Goal: Information Seeking & Learning: Find specific fact

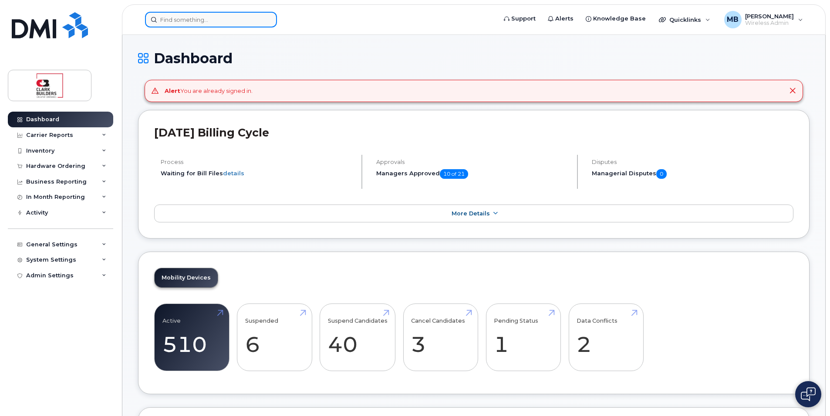
click at [210, 22] on input at bounding box center [211, 20] width 132 height 16
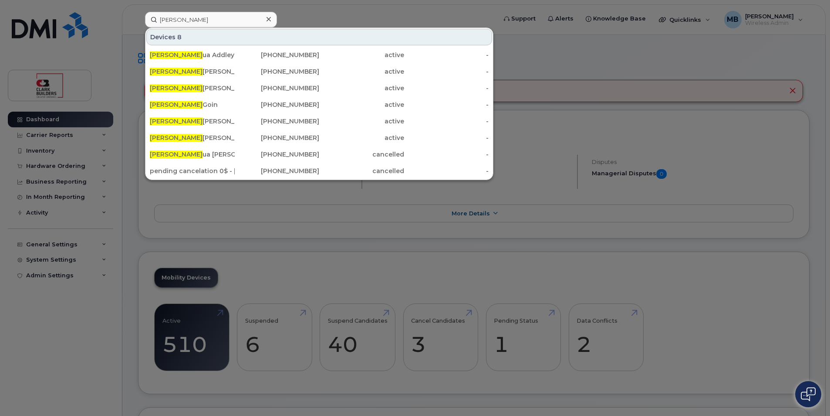
click at [322, 13] on div at bounding box center [415, 208] width 830 height 416
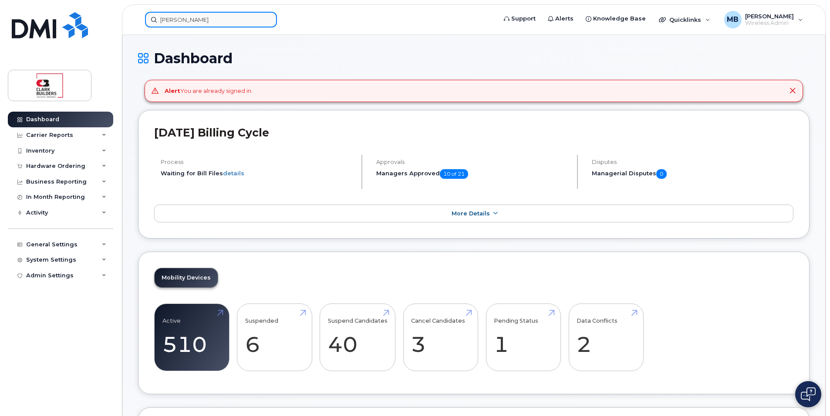
click at [199, 23] on input "[PERSON_NAME]" at bounding box center [211, 20] width 132 height 16
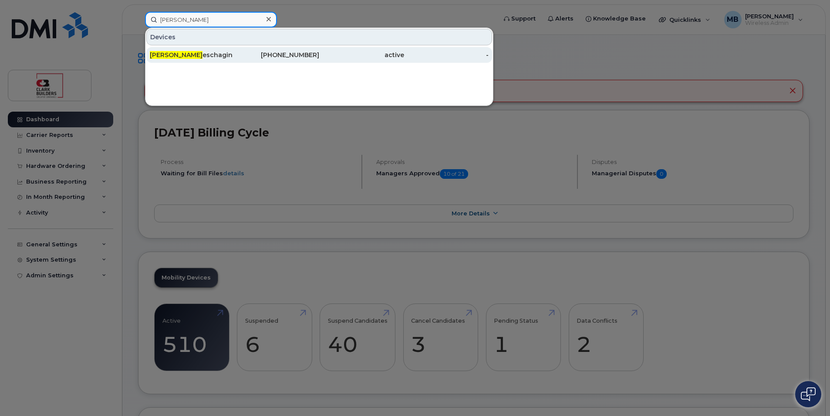
type input "[PERSON_NAME]"
click at [225, 55] on div "[PERSON_NAME]" at bounding box center [192, 55] width 85 height 9
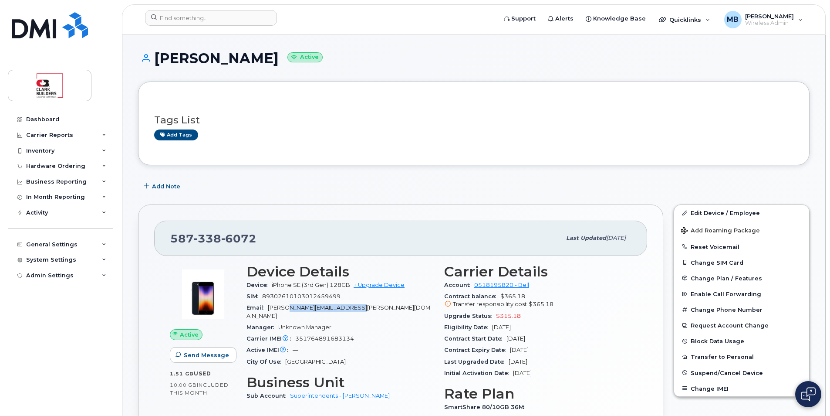
drag, startPoint x: 286, startPoint y: 306, endPoint x: 352, endPoint y: 305, distance: 66.7
click at [352, 305] on span "josh.vereschagin@clarkbuilders.com" at bounding box center [339, 311] width 184 height 14
click at [357, 305] on span "josh.vereschagin@clarkbuilders.com" at bounding box center [339, 311] width 184 height 14
drag, startPoint x: 537, startPoint y: 303, endPoint x: 558, endPoint y: 303, distance: 21.3
click at [558, 303] on div "Transfer responsibility cost $365.18" at bounding box center [537, 304] width 187 height 8
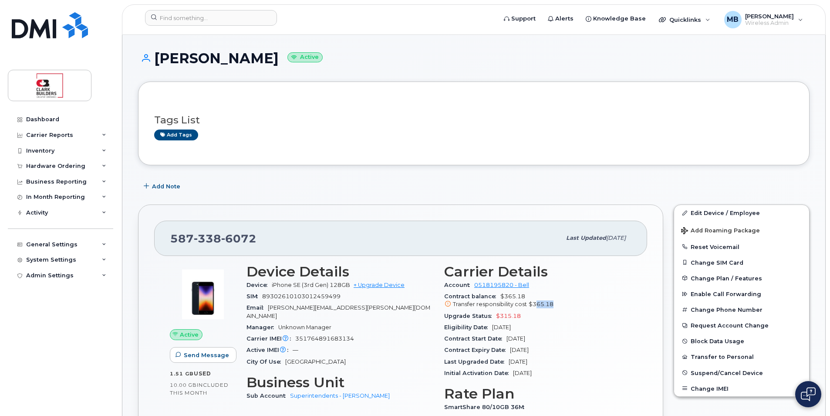
click at [558, 303] on div "Transfer responsibility cost $365.18" at bounding box center [537, 304] width 187 height 8
drag, startPoint x: 157, startPoint y: 56, endPoint x: 281, endPoint y: 58, distance: 124.2
click at [281, 58] on h1 "Josh Vereschagin Active" at bounding box center [474, 58] width 672 height 15
drag, startPoint x: 534, startPoint y: 326, endPoint x: 495, endPoint y: 326, distance: 39.2
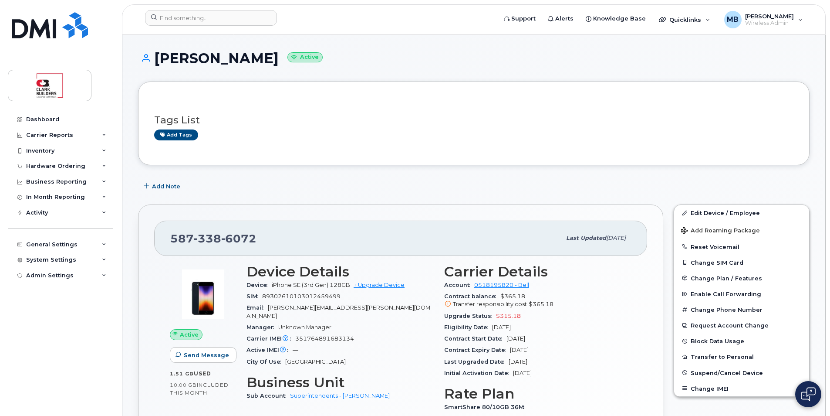
click at [495, 326] on div "Eligibility Date Dec 27, 2026" at bounding box center [537, 327] width 187 height 11
drag, startPoint x: 495, startPoint y: 326, endPoint x: 556, endPoint y: 328, distance: 61.5
click at [556, 328] on div "Eligibility Date Dec 27, 2026" at bounding box center [537, 327] width 187 height 11
drag, startPoint x: 533, startPoint y: 324, endPoint x: 491, endPoint y: 326, distance: 41.5
click at [491, 326] on div "Eligibility Date Dec 27, 2026" at bounding box center [537, 327] width 187 height 11
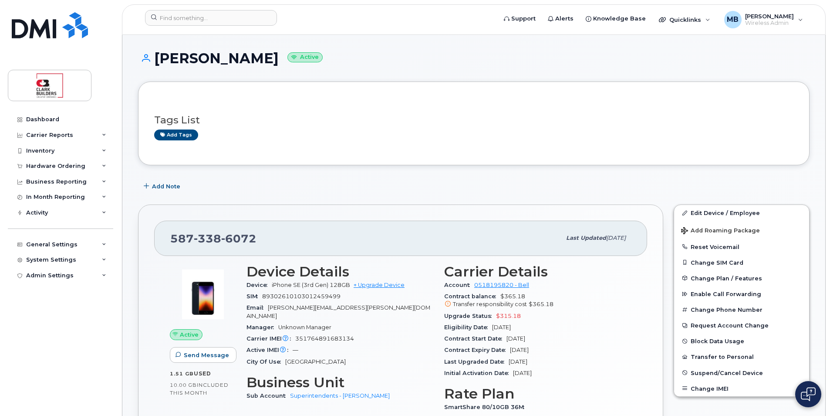
drag, startPoint x: 491, startPoint y: 326, endPoint x: 596, endPoint y: 341, distance: 105.2
click at [595, 341] on div "Contract Start Date Dec 27, 2023" at bounding box center [537, 338] width 187 height 11
drag, startPoint x: 285, startPoint y: 287, endPoint x: 345, endPoint y: 287, distance: 60.6
click at [345, 287] on span "iPhone SE (3rd Gen) 128GB" at bounding box center [311, 284] width 78 height 7
drag, startPoint x: 345, startPoint y: 287, endPoint x: 349, endPoint y: 302, distance: 15.6
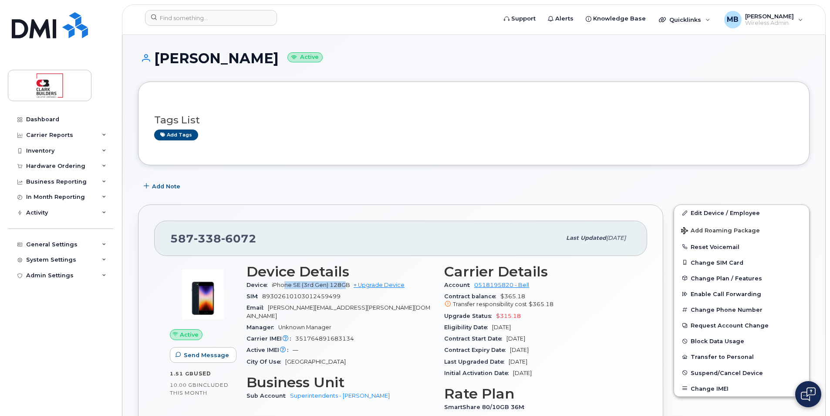
click at [349, 302] on div "SIM 89302610103012459499" at bounding box center [340, 296] width 187 height 11
drag, startPoint x: 518, startPoint y: 360, endPoint x: 563, endPoint y: 360, distance: 44.4
click at [562, 360] on div "Last Upgraded Date Dec 27, 2023" at bounding box center [537, 361] width 187 height 11
drag, startPoint x: 563, startPoint y: 360, endPoint x: 567, endPoint y: 360, distance: 4.8
click at [567, 360] on div "Last Upgraded Date Dec 27, 2023" at bounding box center [537, 361] width 187 height 11
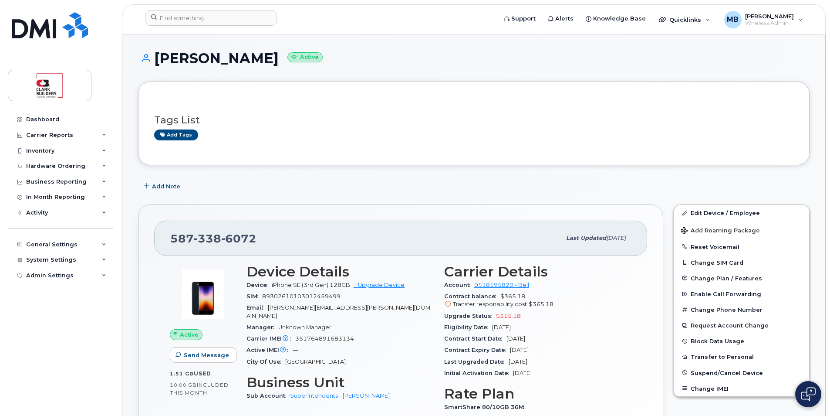
drag, startPoint x: 547, startPoint y: 362, endPoint x: 509, endPoint y: 362, distance: 38.3
click at [509, 362] on div "Last Upgraded Date Dec 27, 2023" at bounding box center [537, 361] width 187 height 11
copy span "Dec 27, 2023"
drag, startPoint x: 155, startPoint y: 58, endPoint x: 293, endPoint y: 58, distance: 137.7
click at [293, 58] on h1 "Josh Vereschagin Active" at bounding box center [474, 58] width 672 height 15
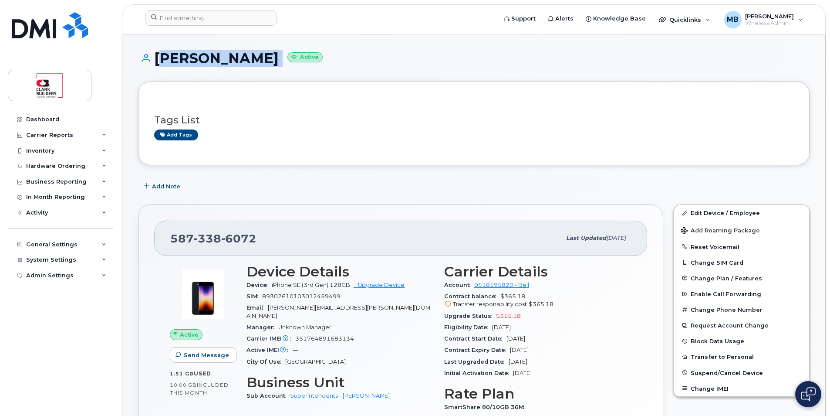
drag, startPoint x: 293, startPoint y: 58, endPoint x: 249, endPoint y: 56, distance: 43.6
copy h1 "Josh Vereschagin"
click at [518, 65] on h1 "Josh Vereschagin Active" at bounding box center [474, 58] width 672 height 15
